Goal: Find specific page/section: Find specific page/section

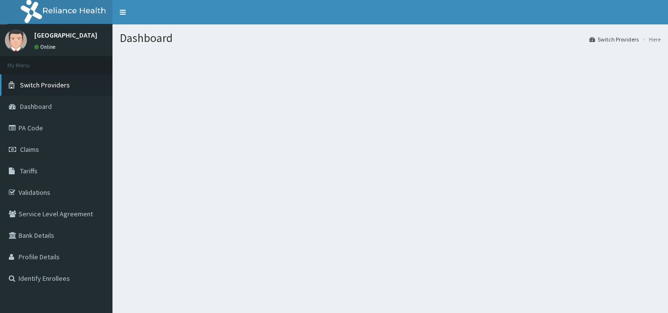
click at [43, 81] on span "Switch Providers" at bounding box center [45, 85] width 50 height 9
click at [38, 102] on span "Dashboard" at bounding box center [36, 106] width 32 height 9
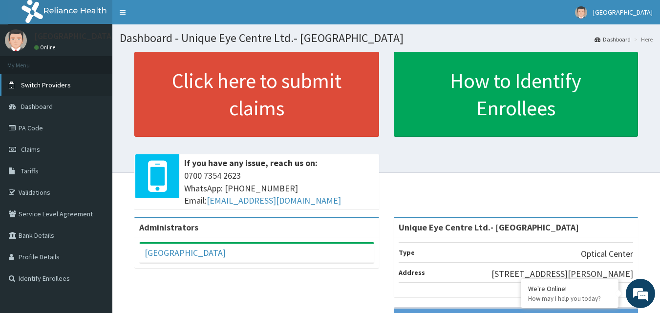
click at [36, 84] on span "Switch Providers" at bounding box center [46, 85] width 50 height 9
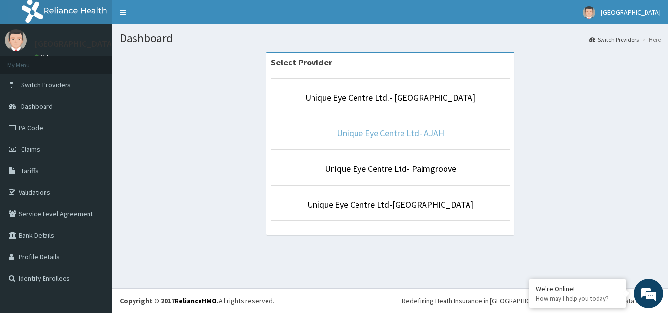
click at [433, 133] on link "Unique Eye Centre Ltd- AJAH" at bounding box center [390, 133] width 107 height 11
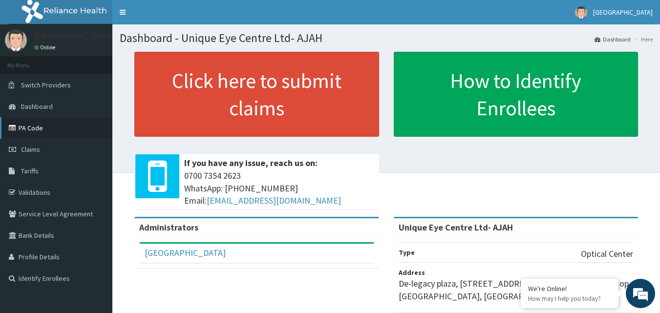
click at [31, 131] on link "PA Code" at bounding box center [56, 128] width 112 height 22
